Goal: Information Seeking & Learning: Learn about a topic

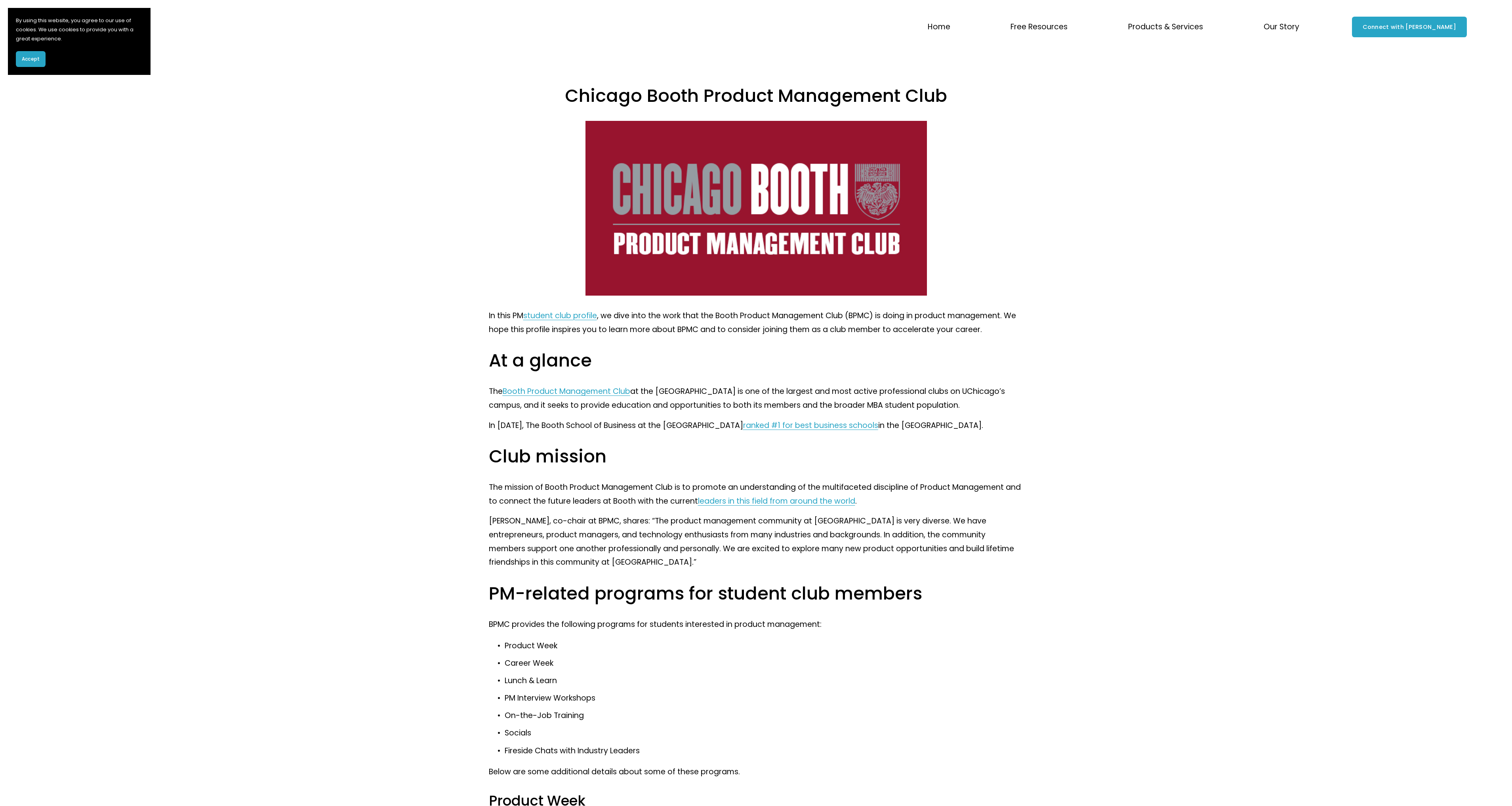
click at [1008, 30] on span "Free Resources" at bounding box center [1039, 27] width 57 height 14
click at [0, 0] on span "Blog" at bounding box center [0, 0] width 0 height 0
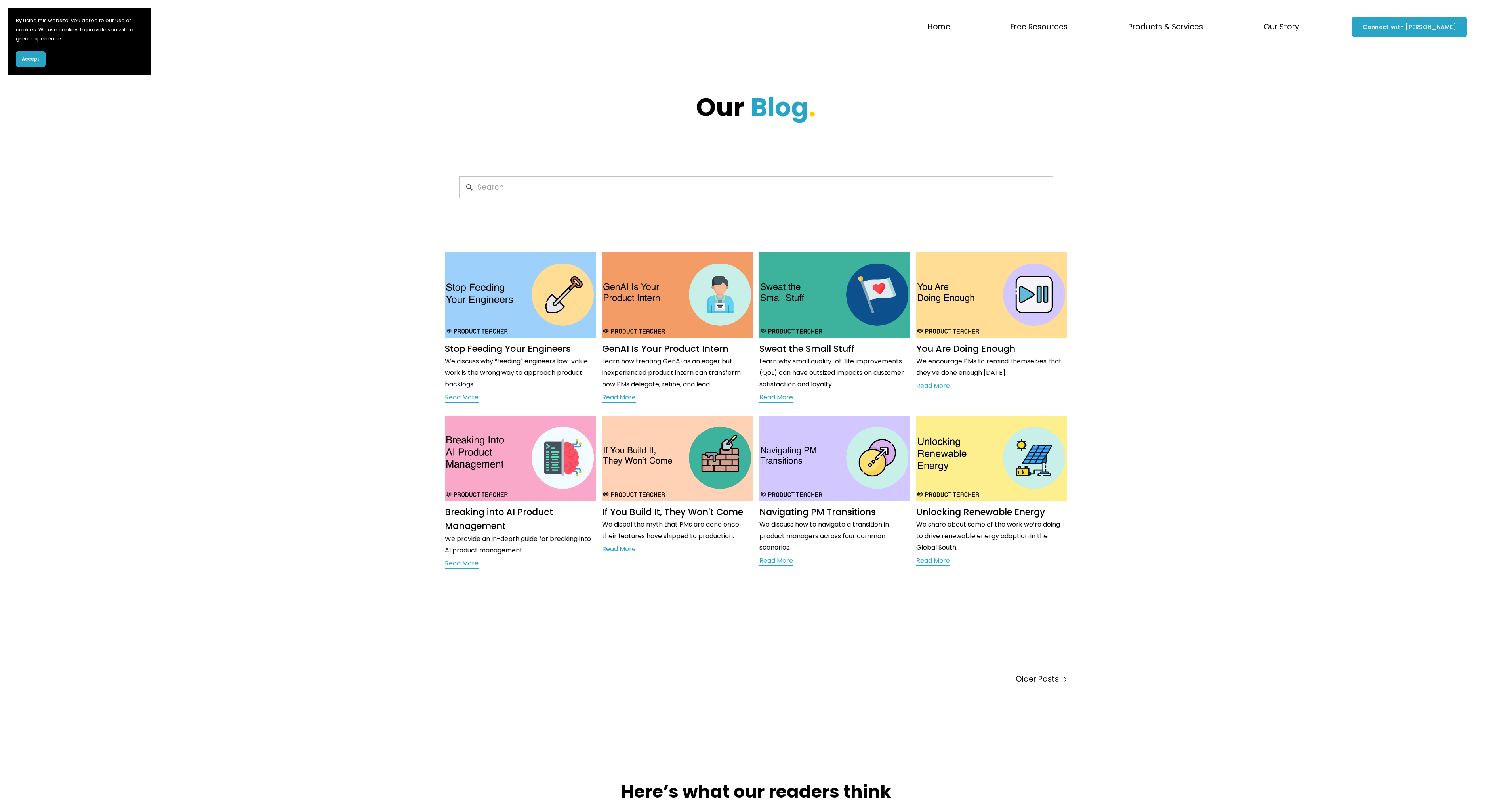
click at [1126, 193] on div at bounding box center [756, 184] width 1512 height 46
drag, startPoint x: 1126, startPoint y: 193, endPoint x: 1120, endPoint y: 174, distance: 19.9
click at [1120, 174] on div at bounding box center [756, 184] width 1512 height 46
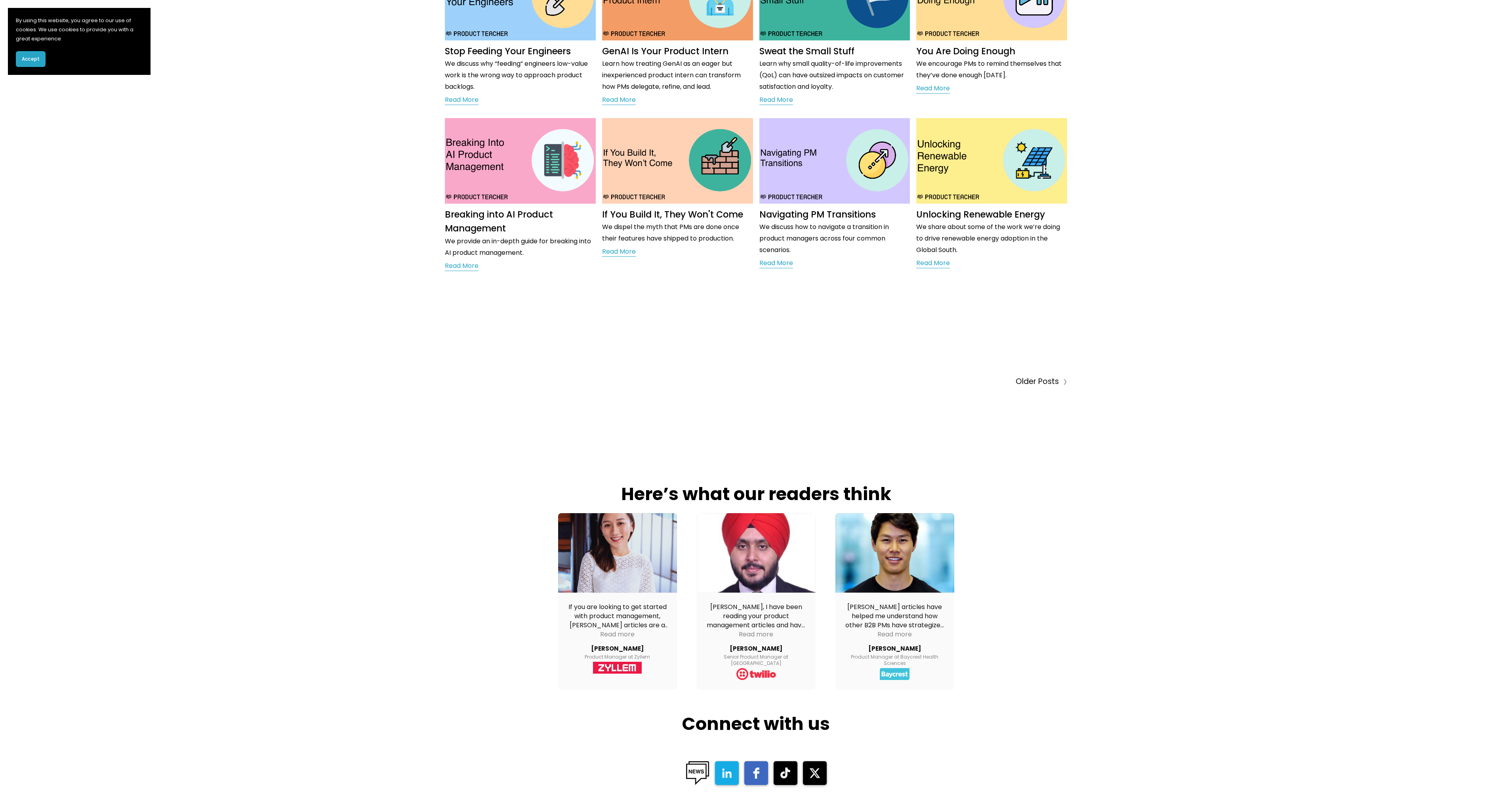
scroll to position [264, 0]
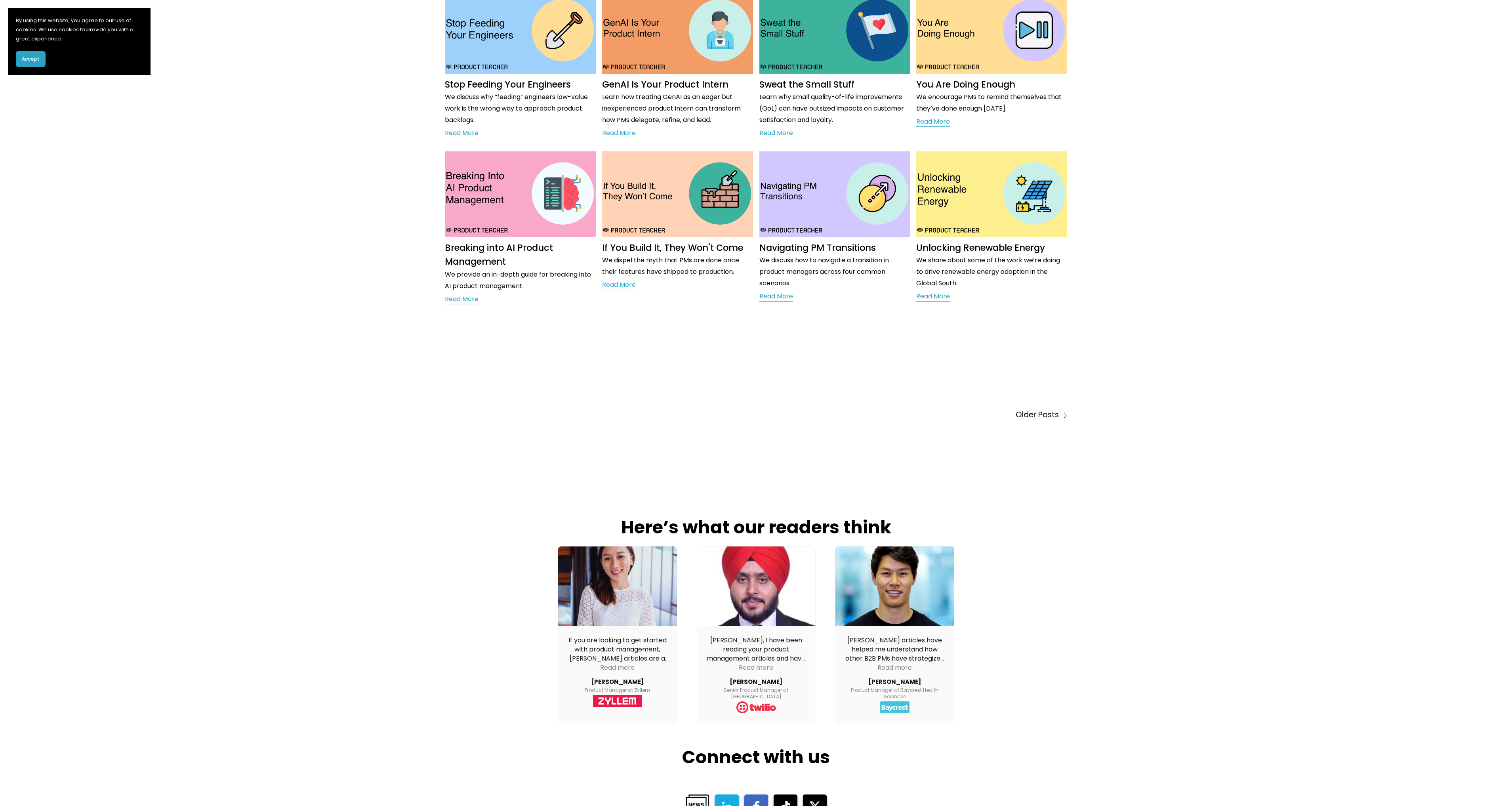
click at [851, 206] on img at bounding box center [835, 194] width 153 height 86
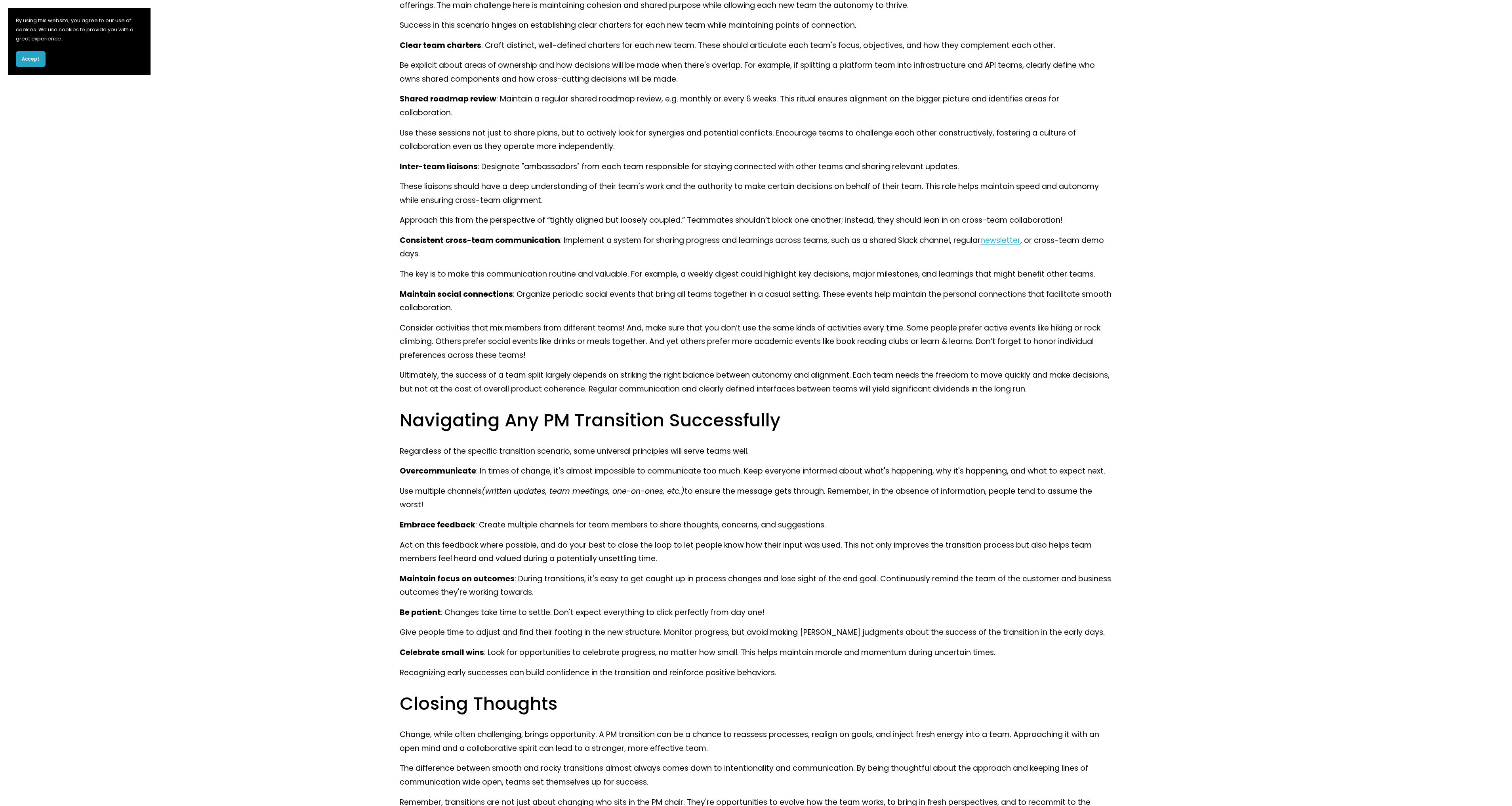
scroll to position [2517, 0]
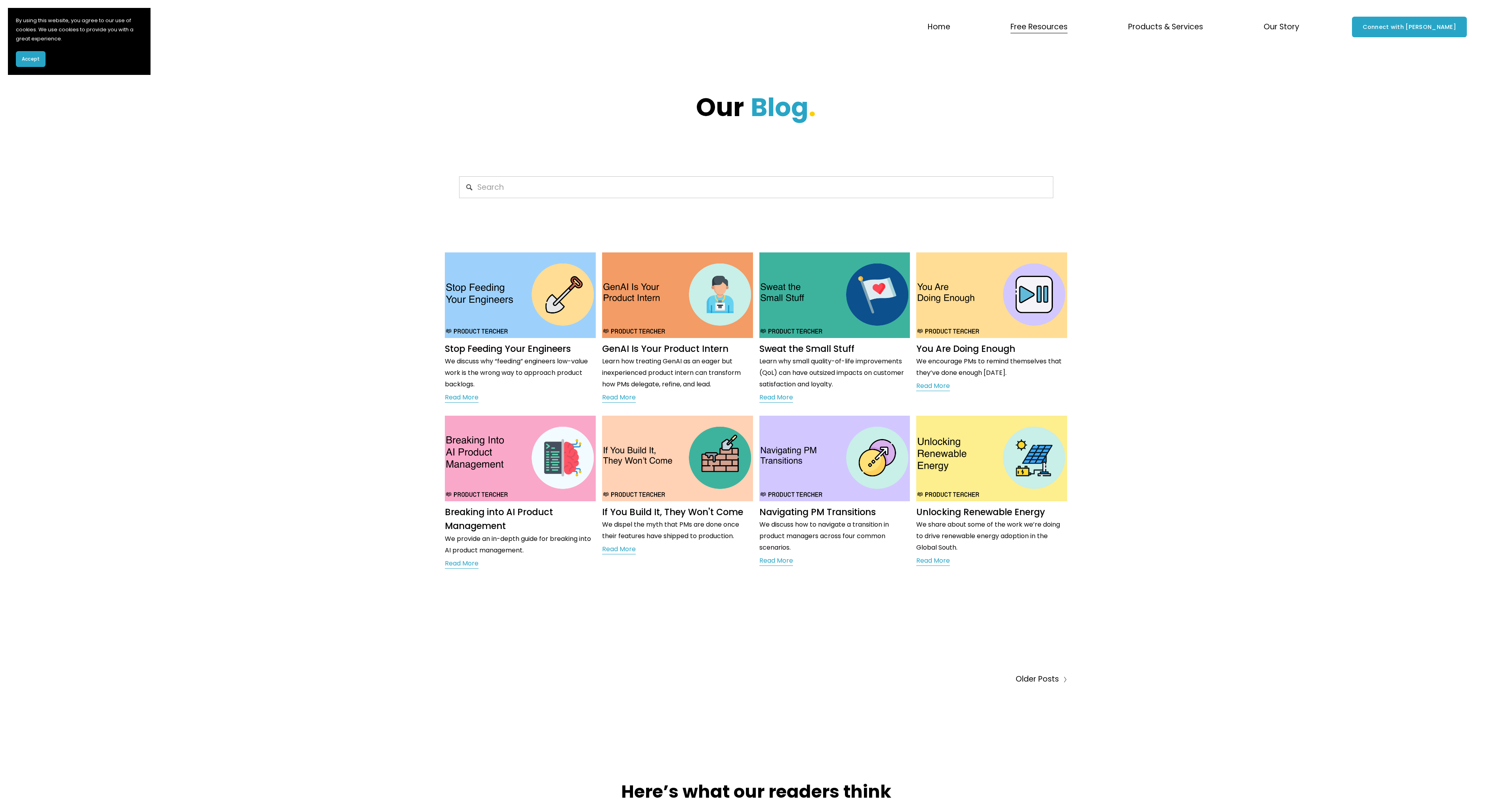
scroll to position [264, 0]
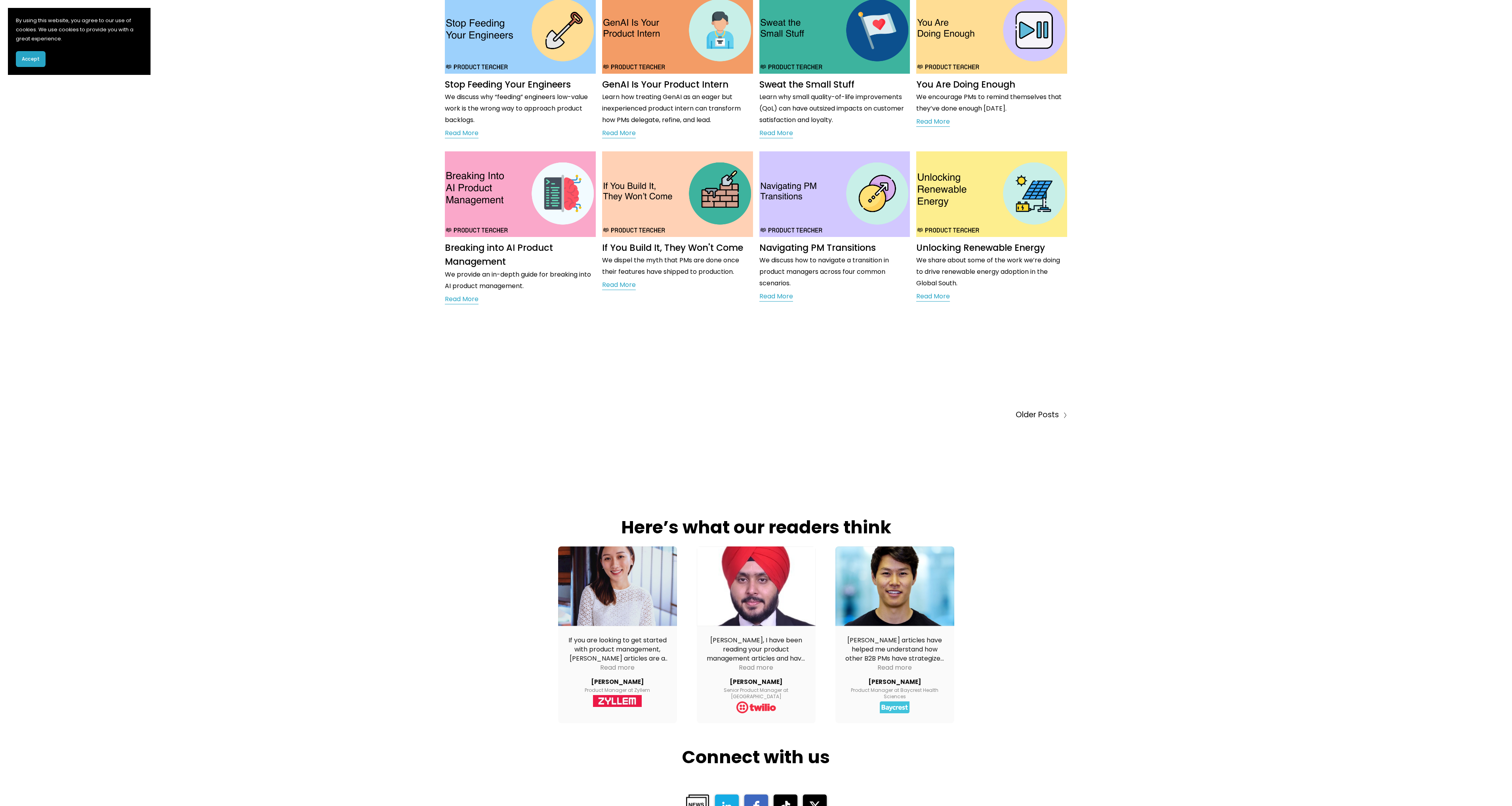
click at [487, 218] on img at bounding box center [521, 194] width 153 height 86
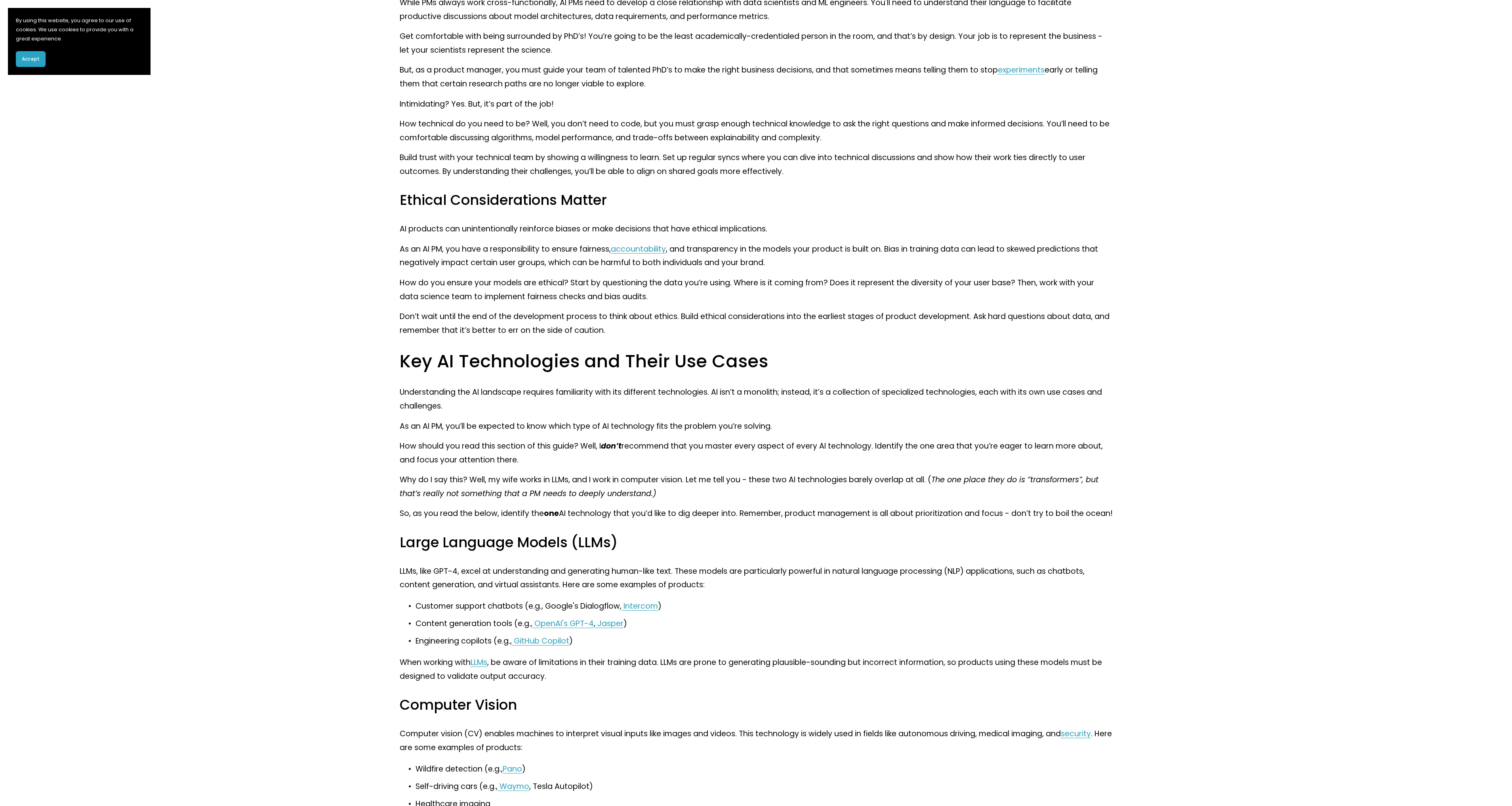
scroll to position [1519, 0]
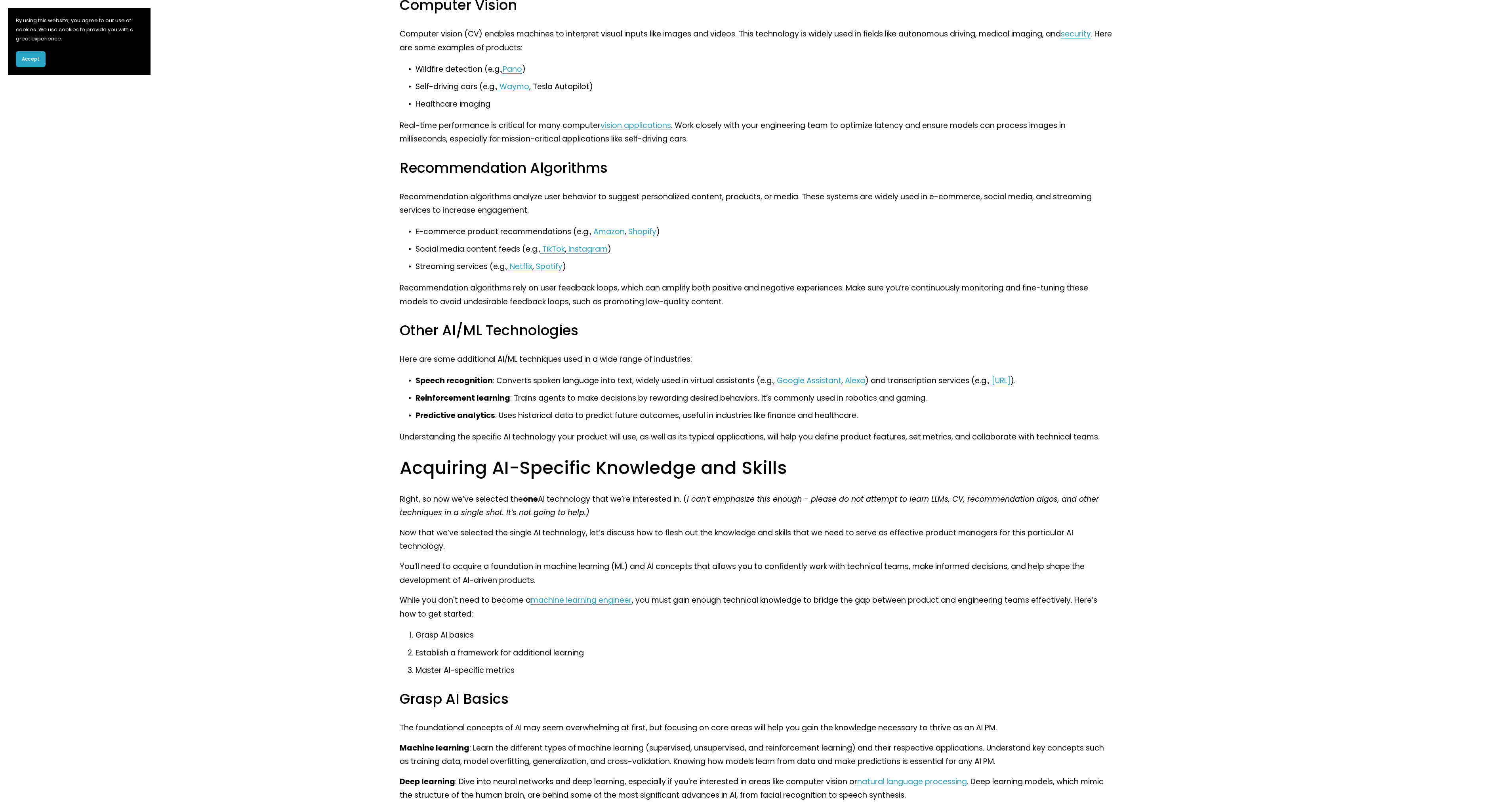
drag, startPoint x: 375, startPoint y: 238, endPoint x: 370, endPoint y: 305, distance: 67.2
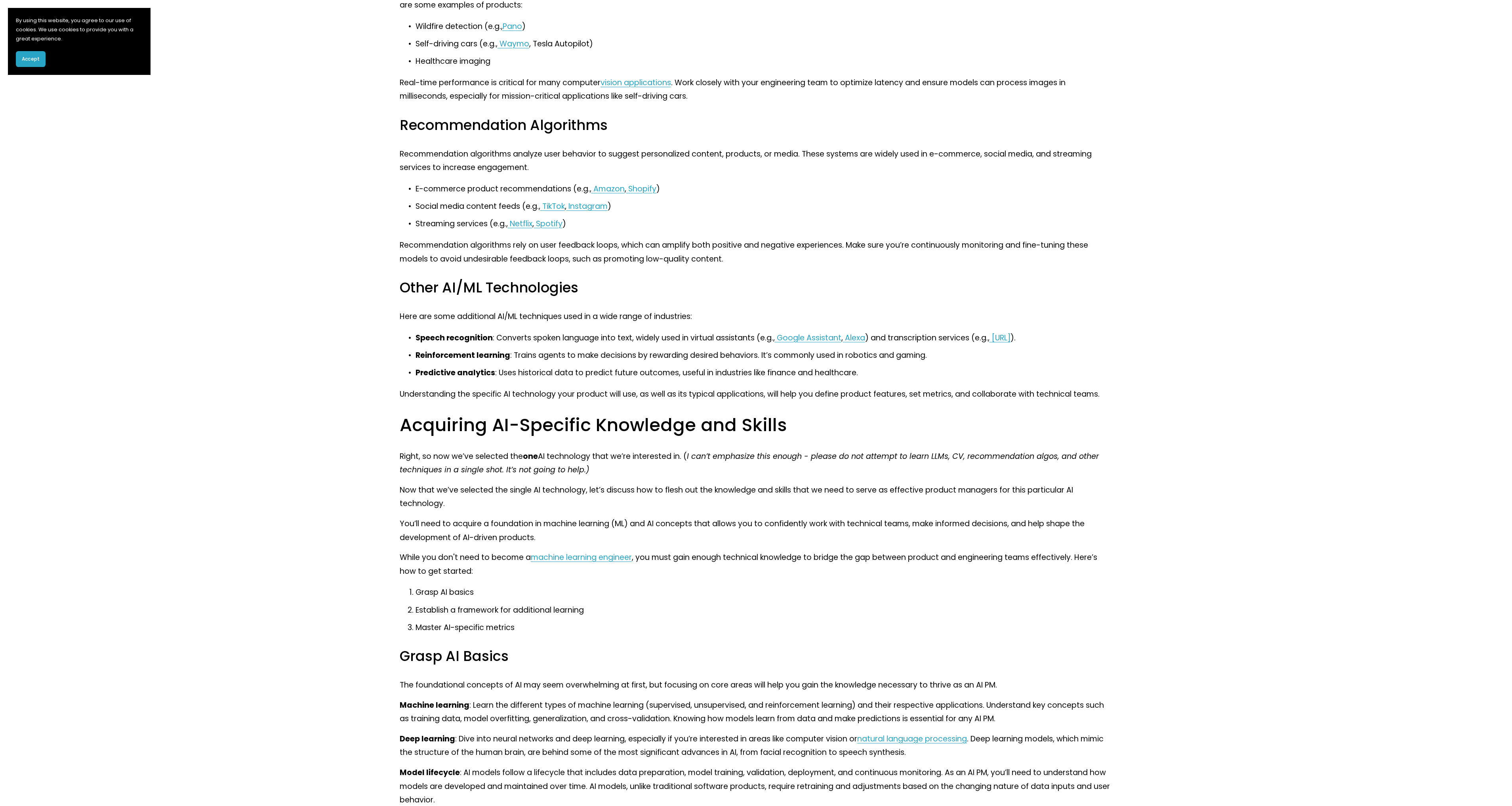
drag, startPoint x: 385, startPoint y: 433, endPoint x: 381, endPoint y: 429, distance: 5.7
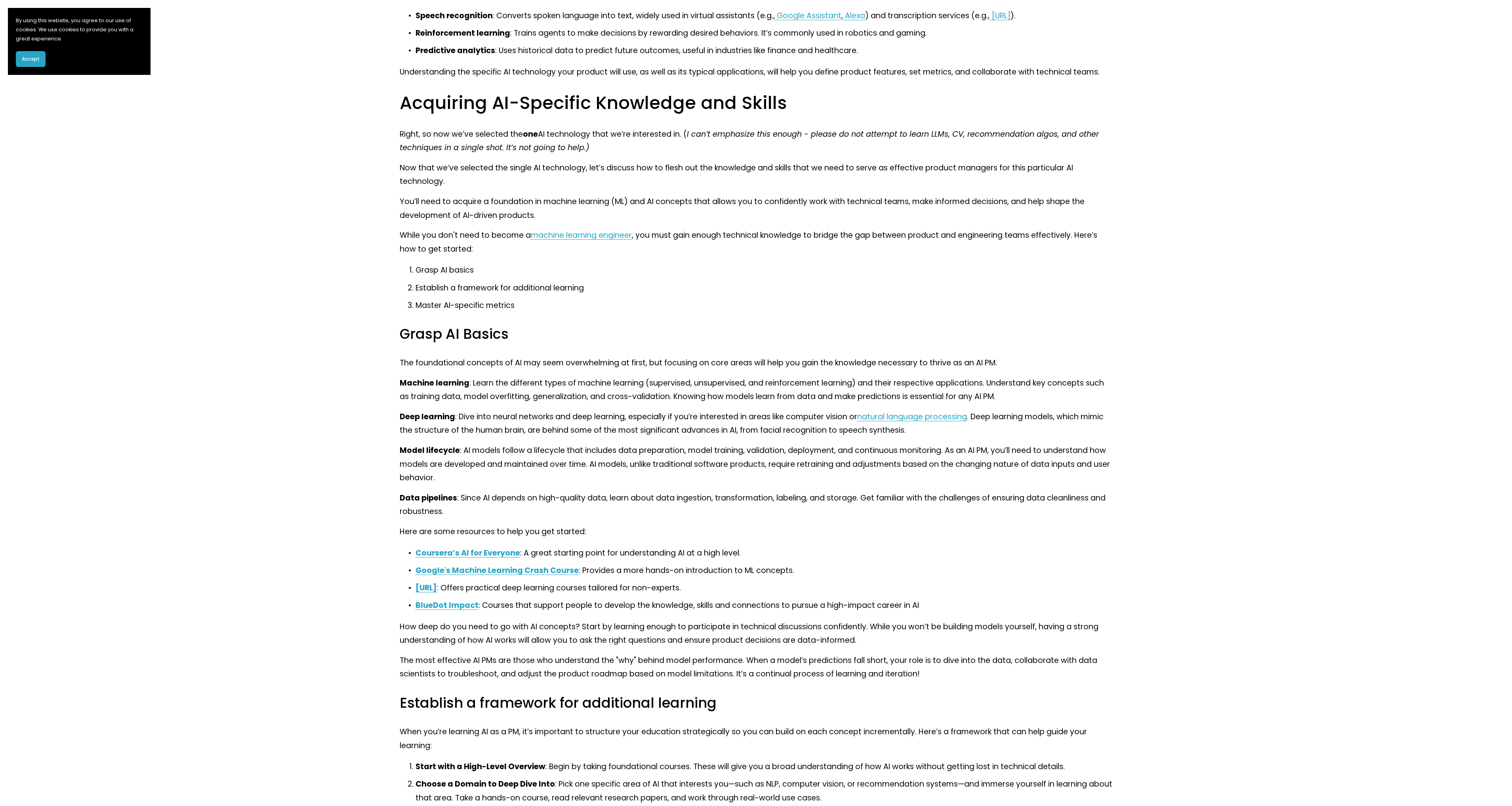
scroll to position [2262, 0]
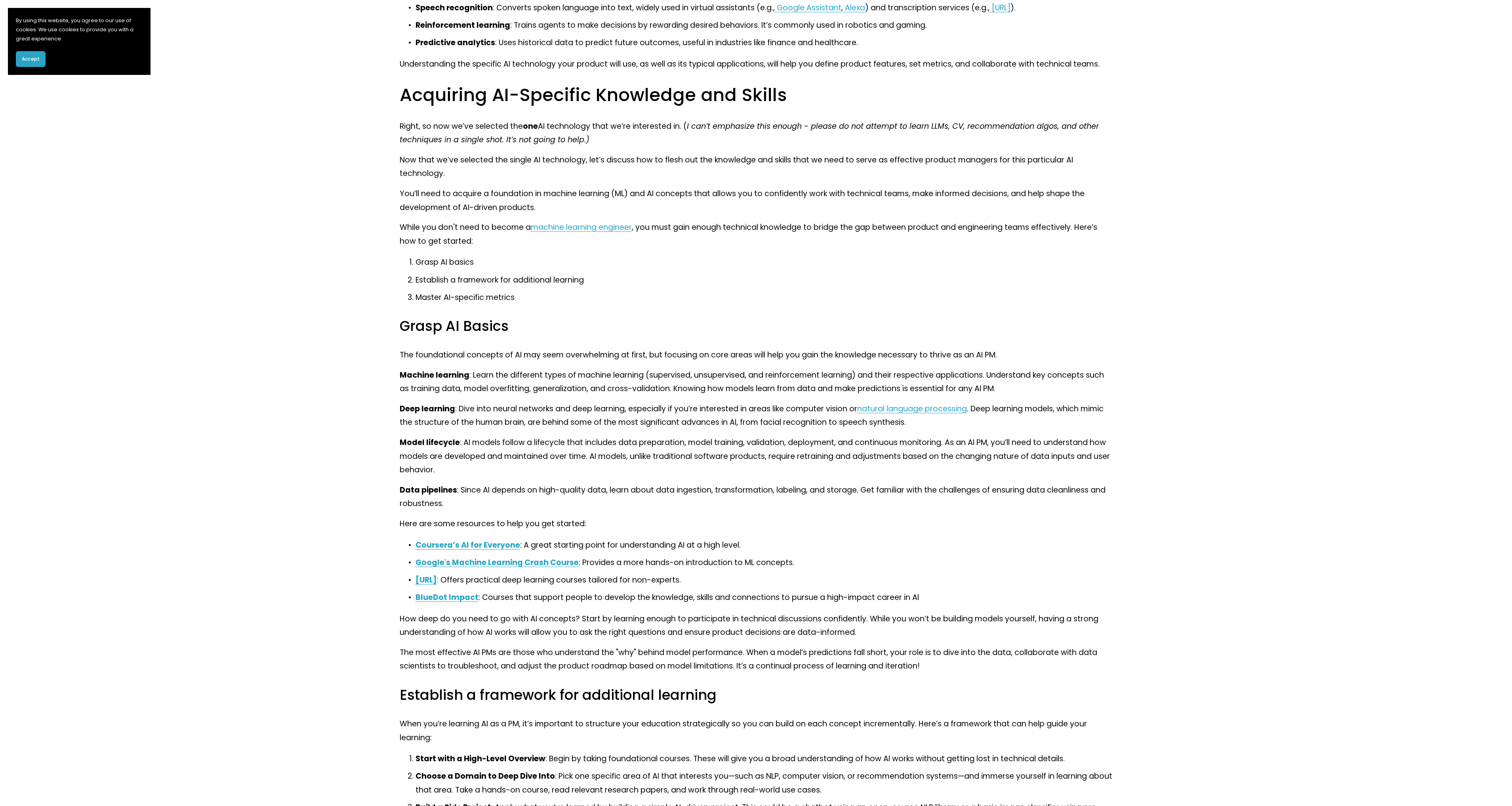
drag, startPoint x: 388, startPoint y: 446, endPoint x: 389, endPoint y: 420, distance: 26.0
drag, startPoint x: 389, startPoint y: 345, endPoint x: 387, endPoint y: 332, distance: 13.2
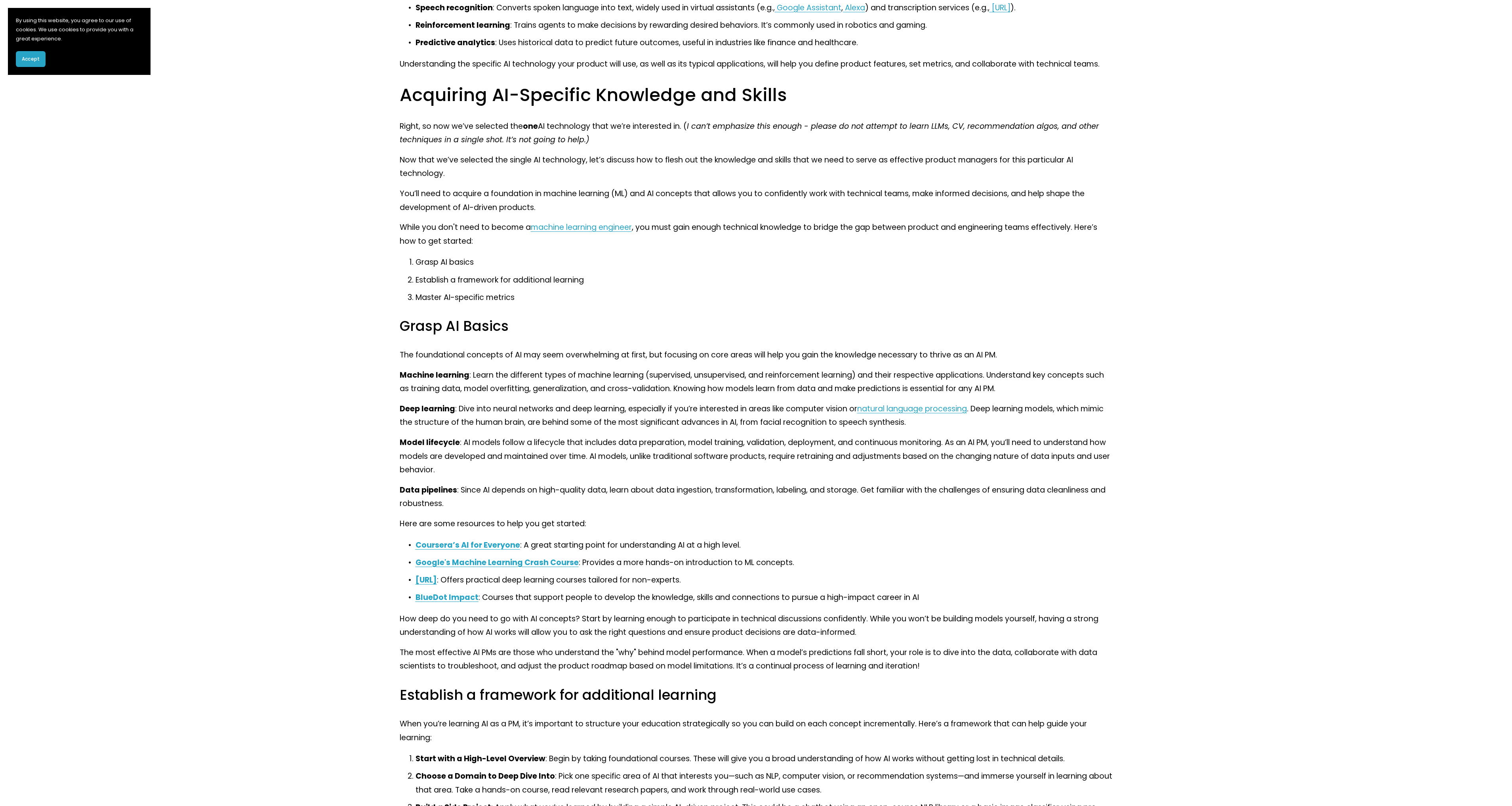
drag, startPoint x: 387, startPoint y: 332, endPoint x: 386, endPoint y: 321, distance: 11.0
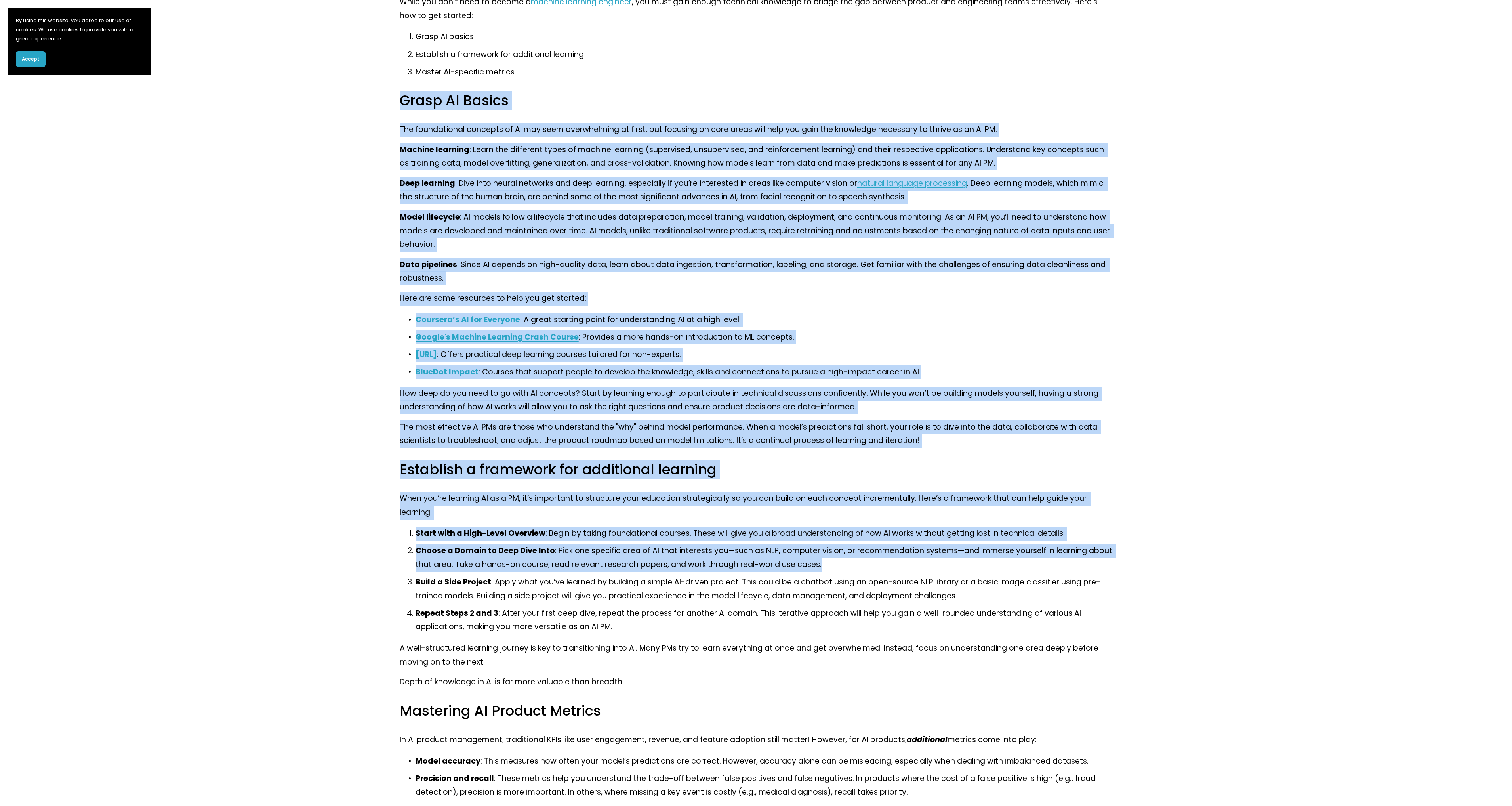
scroll to position [2526, 0]
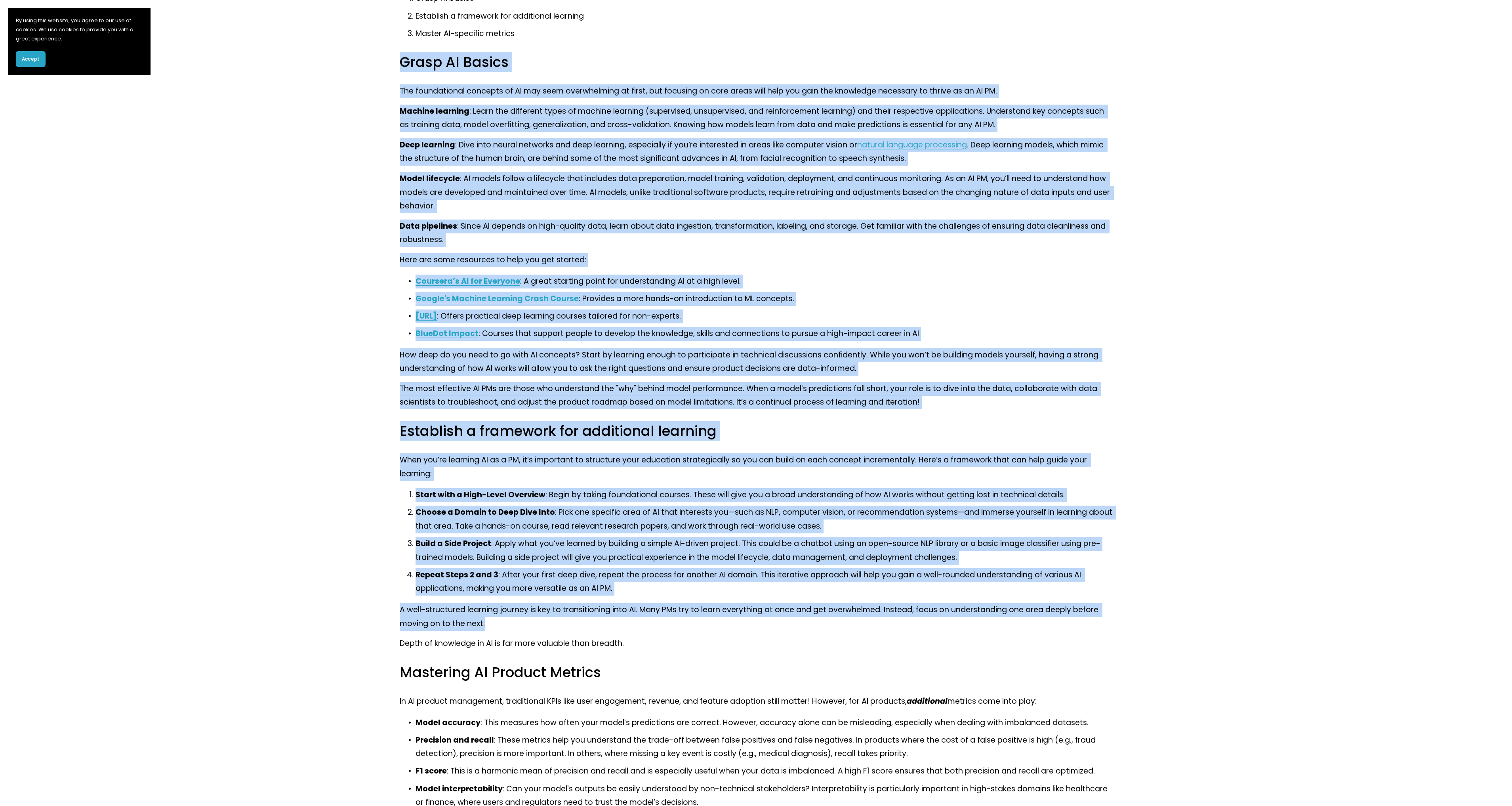
drag, startPoint x: 387, startPoint y: 328, endPoint x: 835, endPoint y: 642, distance: 547.1
click at [835, 630] on p "A well-structured learning journey is key to transitioning into AI. Many PMs tr…" at bounding box center [756, 616] width 713 height 28
